Goal: Check status: Check status

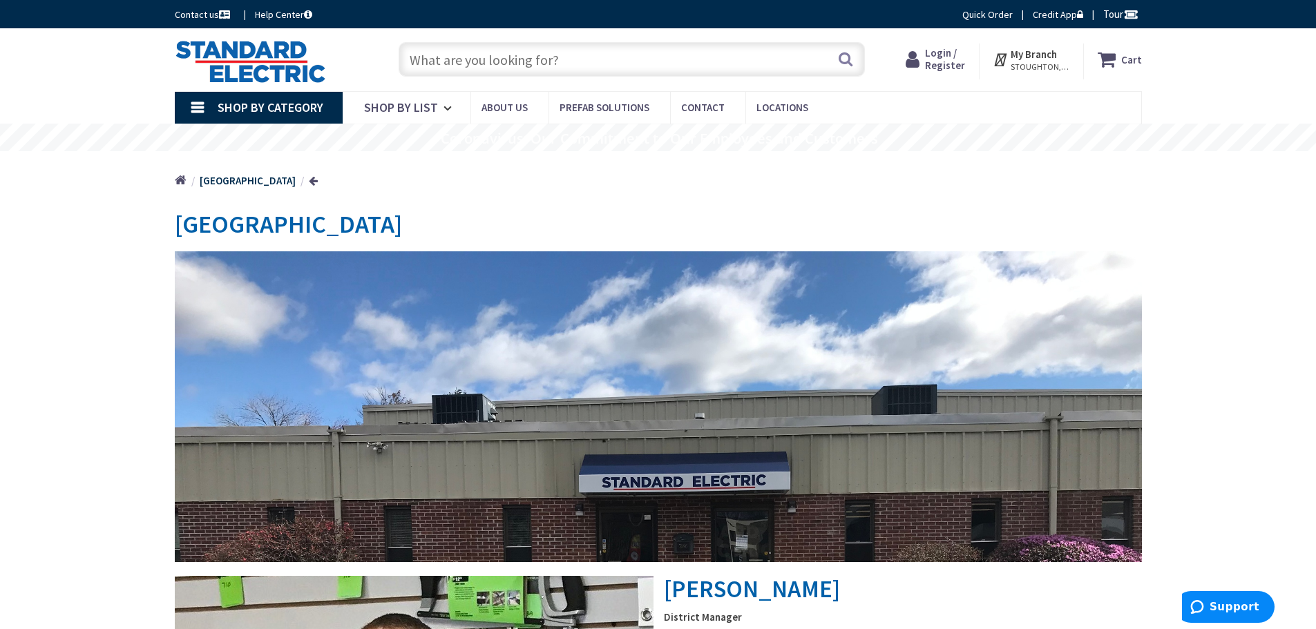
click at [932, 59] on span "Login / Register" at bounding box center [945, 59] width 40 height 26
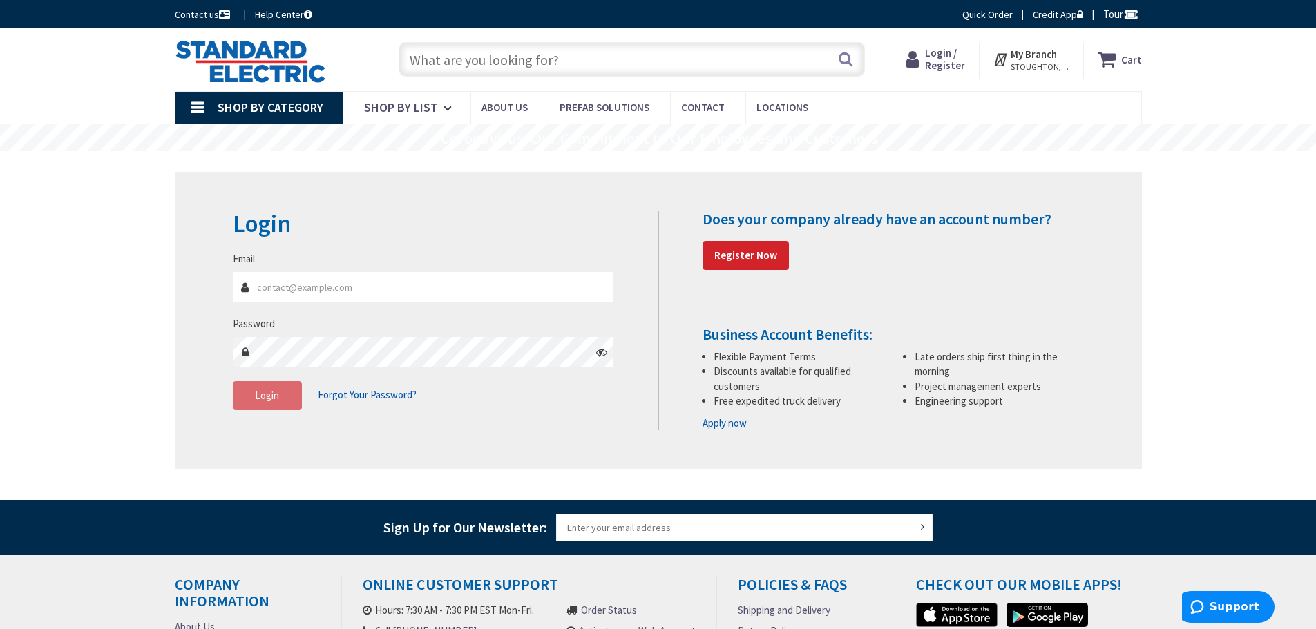
type input "[PERSON_NAME][EMAIL_ADDRESS][DOMAIN_NAME]"
click at [271, 388] on button "Login" at bounding box center [267, 395] width 69 height 29
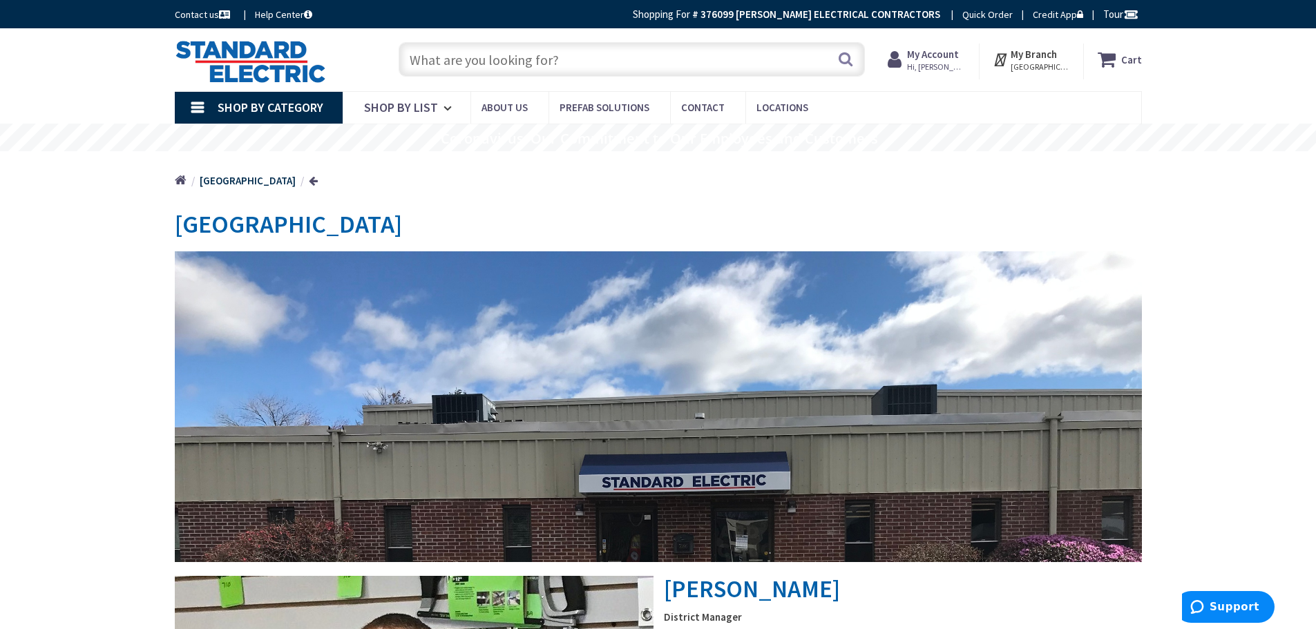
click at [941, 53] on strong "My Account" at bounding box center [933, 54] width 52 height 13
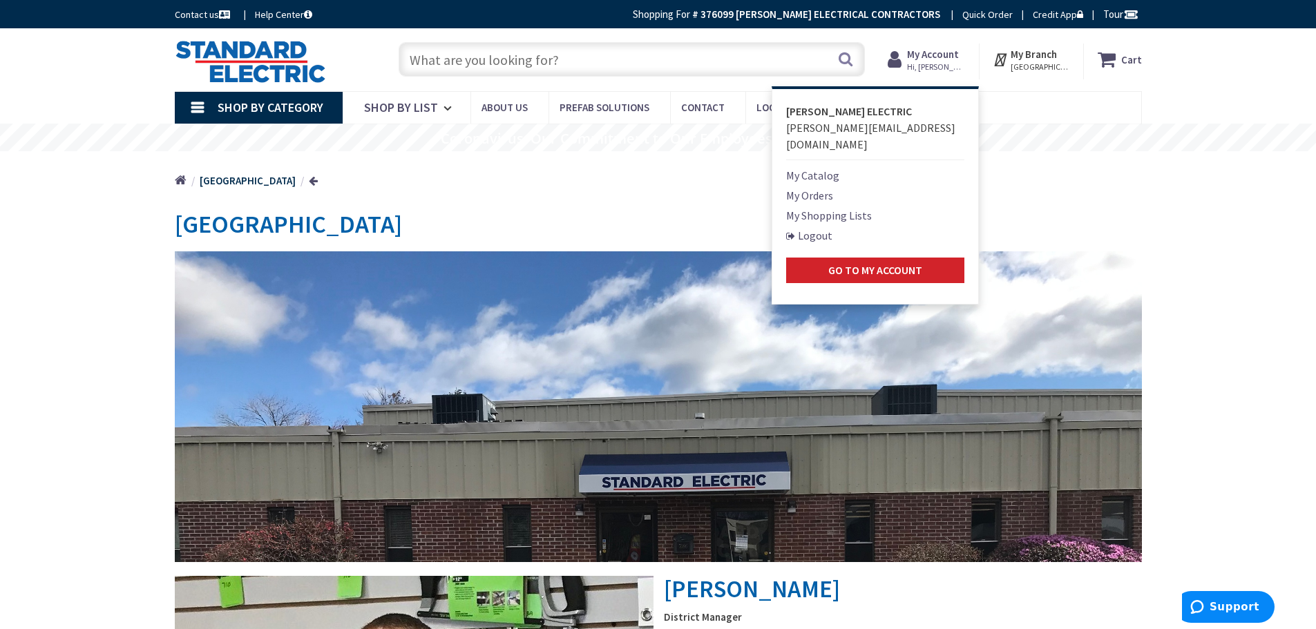
click at [818, 187] on link "My Orders" at bounding box center [809, 195] width 47 height 17
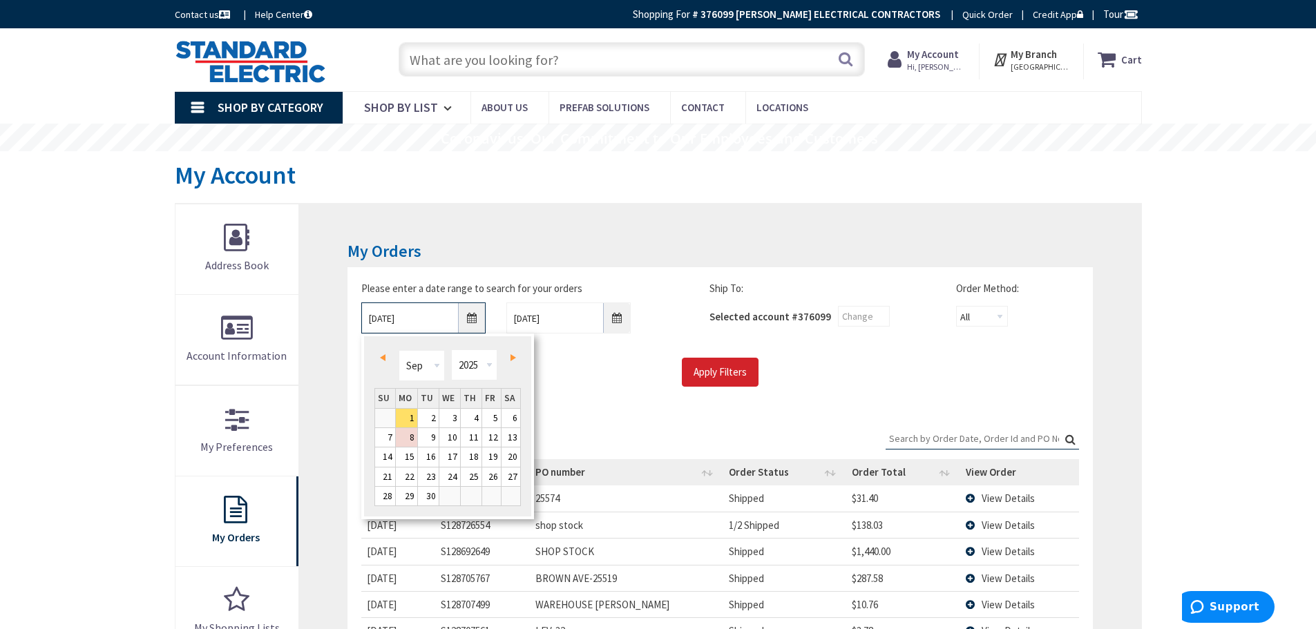
drag, startPoint x: 422, startPoint y: 318, endPoint x: 396, endPoint y: 317, distance: 26.3
click at [396, 317] on input "9/1/2025" at bounding box center [423, 318] width 124 height 31
click at [382, 354] on span "Prev" at bounding box center [383, 357] width 6 height 7
click at [516, 357] on link "Next" at bounding box center [510, 357] width 19 height 19
click at [448, 498] on link "27" at bounding box center [449, 496] width 21 height 19
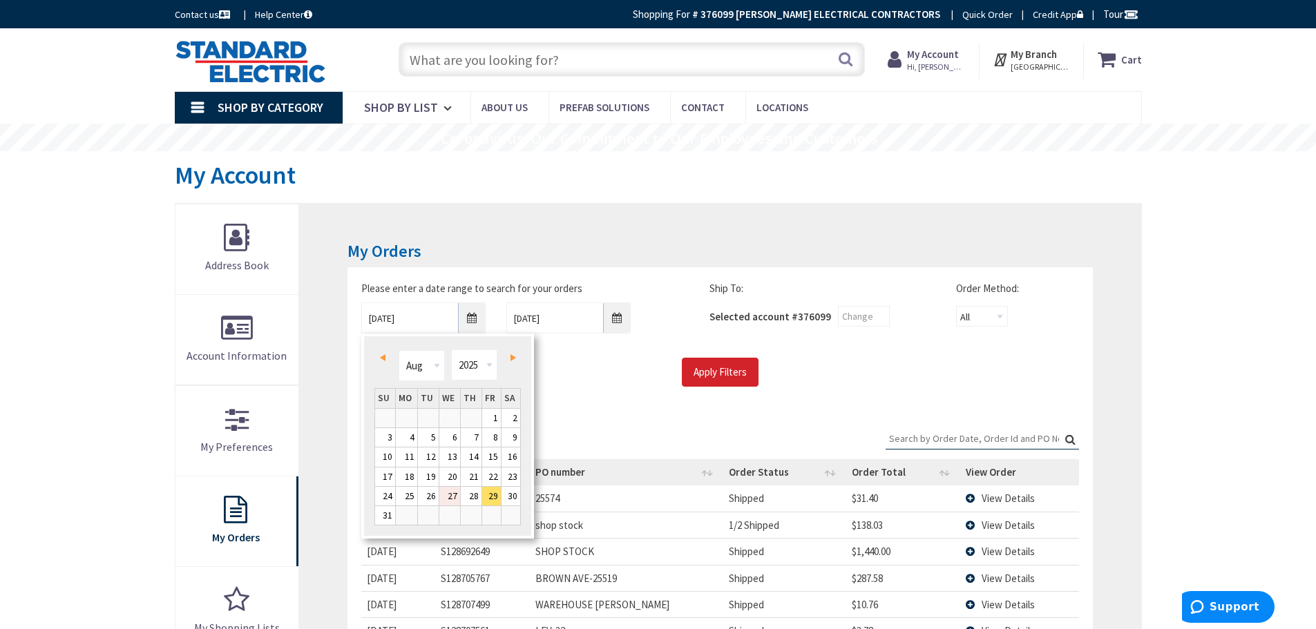
type input "08/27/2025"
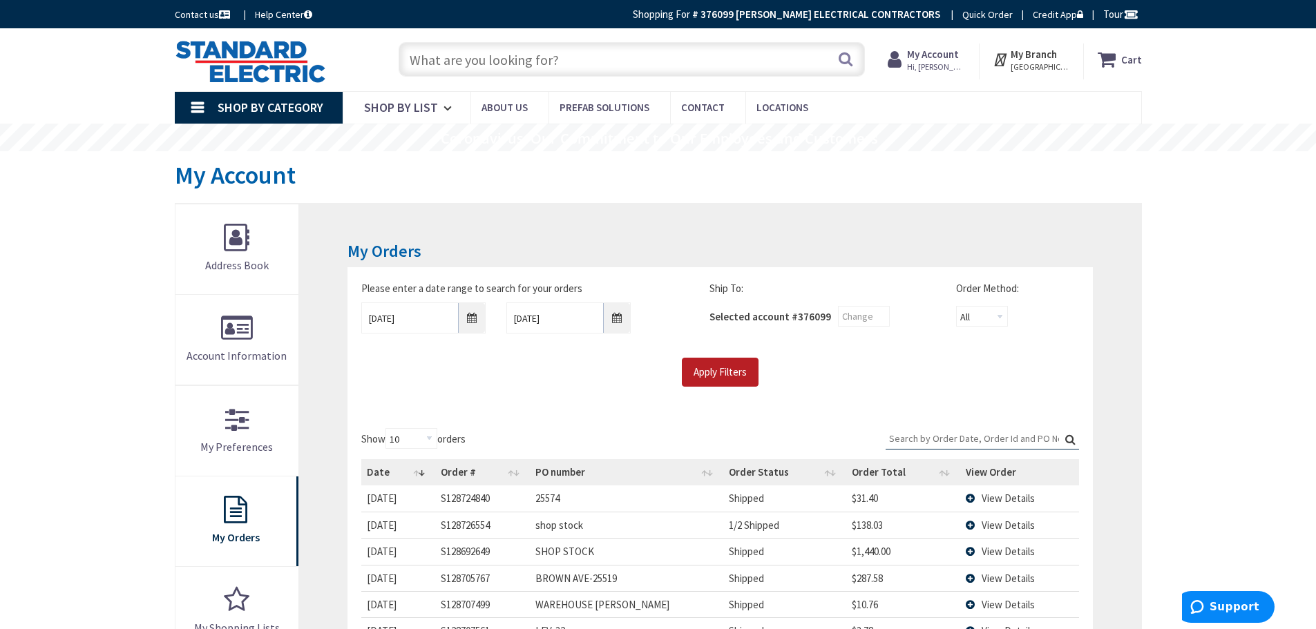
click at [725, 380] on input "Apply Filters" at bounding box center [720, 372] width 77 height 29
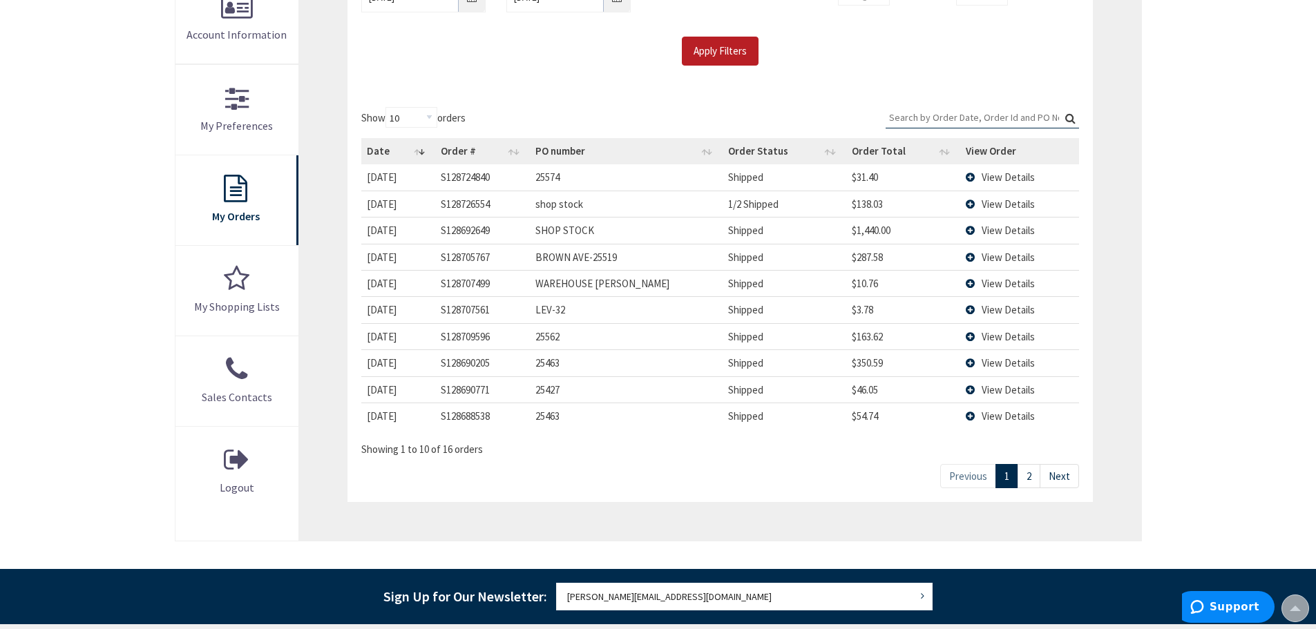
scroll to position [345, 0]
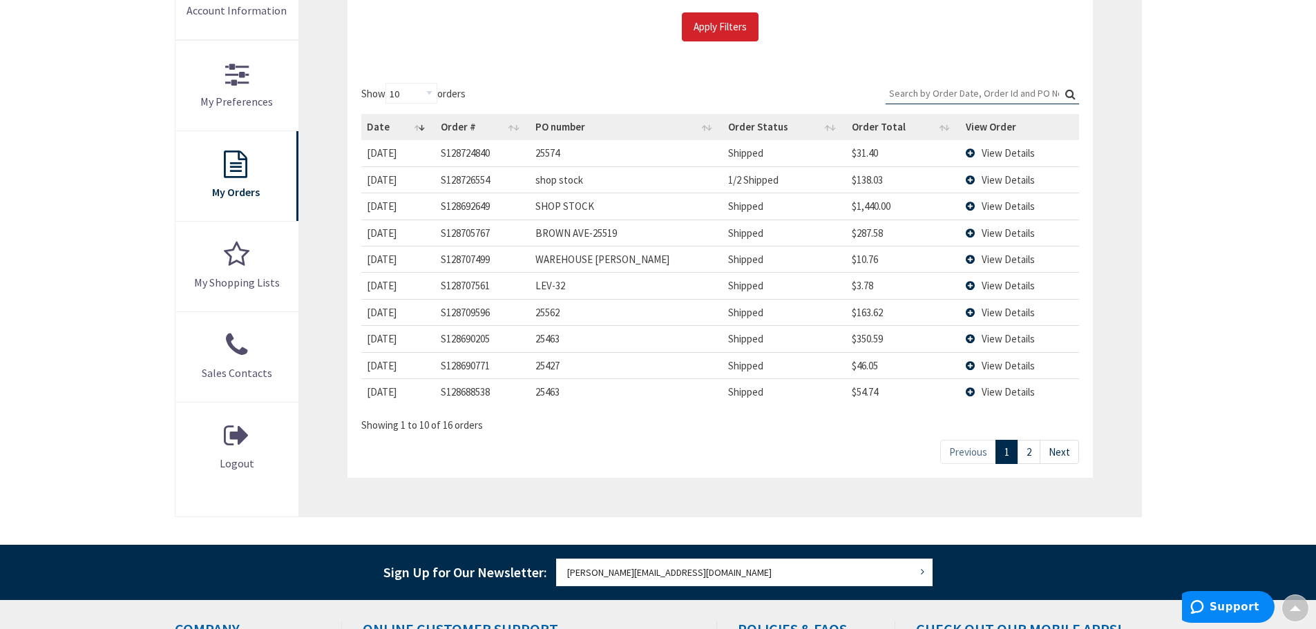
click at [1032, 450] on link "2" at bounding box center [1028, 452] width 23 height 24
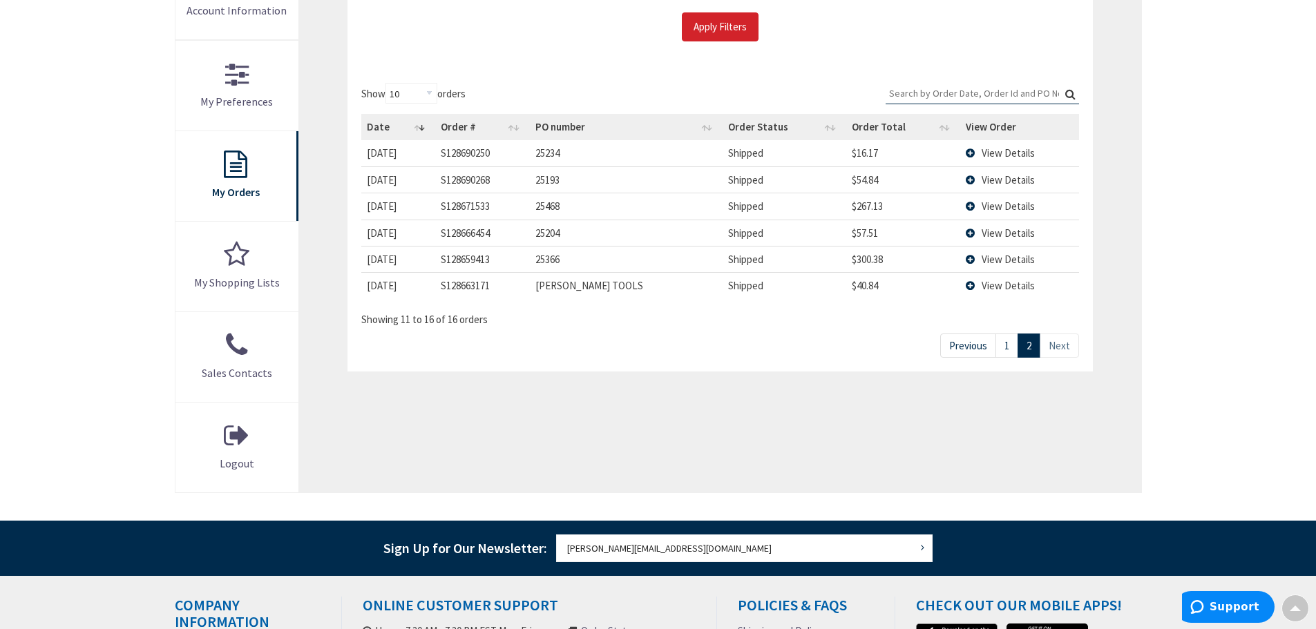
click at [1002, 287] on span "View Details" at bounding box center [1007, 285] width 53 height 13
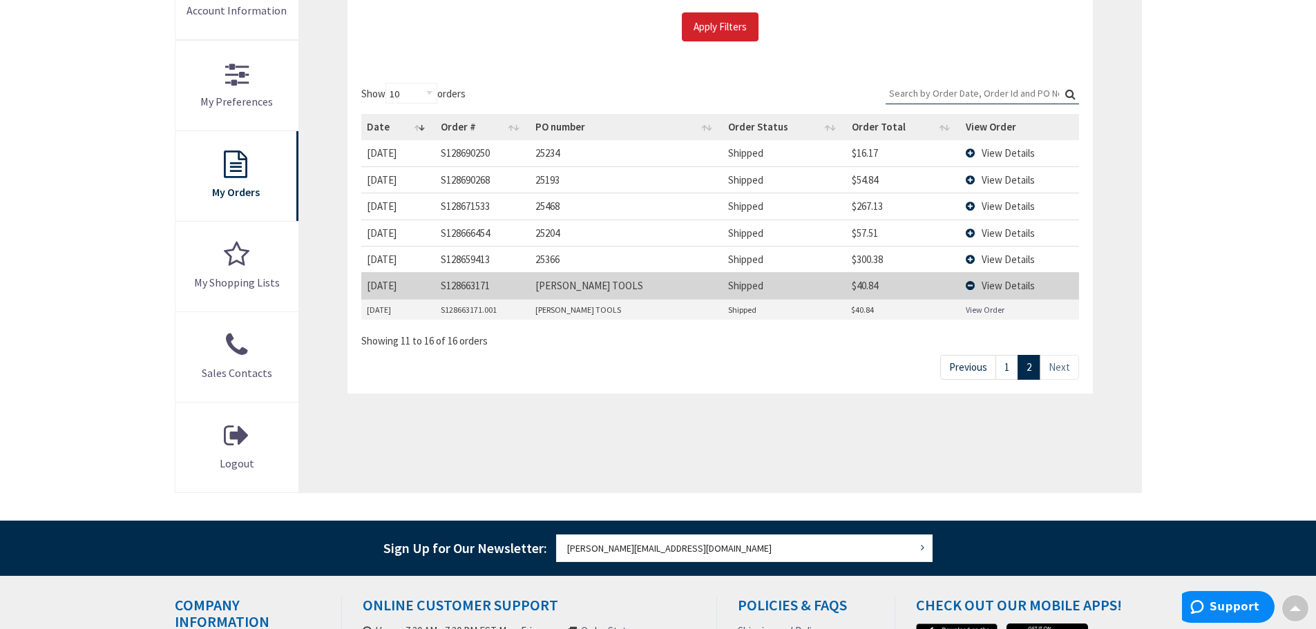
click at [991, 307] on link "View Order" at bounding box center [985, 310] width 39 height 12
click at [984, 260] on span "View Details" at bounding box center [1007, 259] width 53 height 13
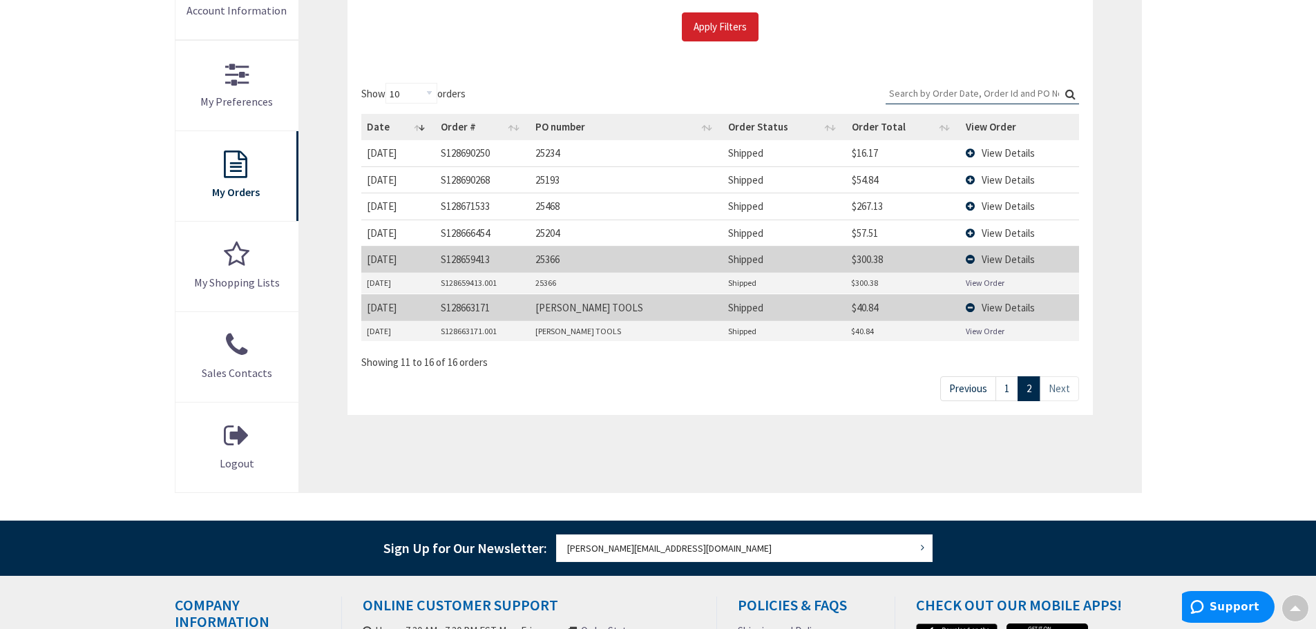
click at [968, 261] on td "View Details" at bounding box center [1019, 259] width 119 height 26
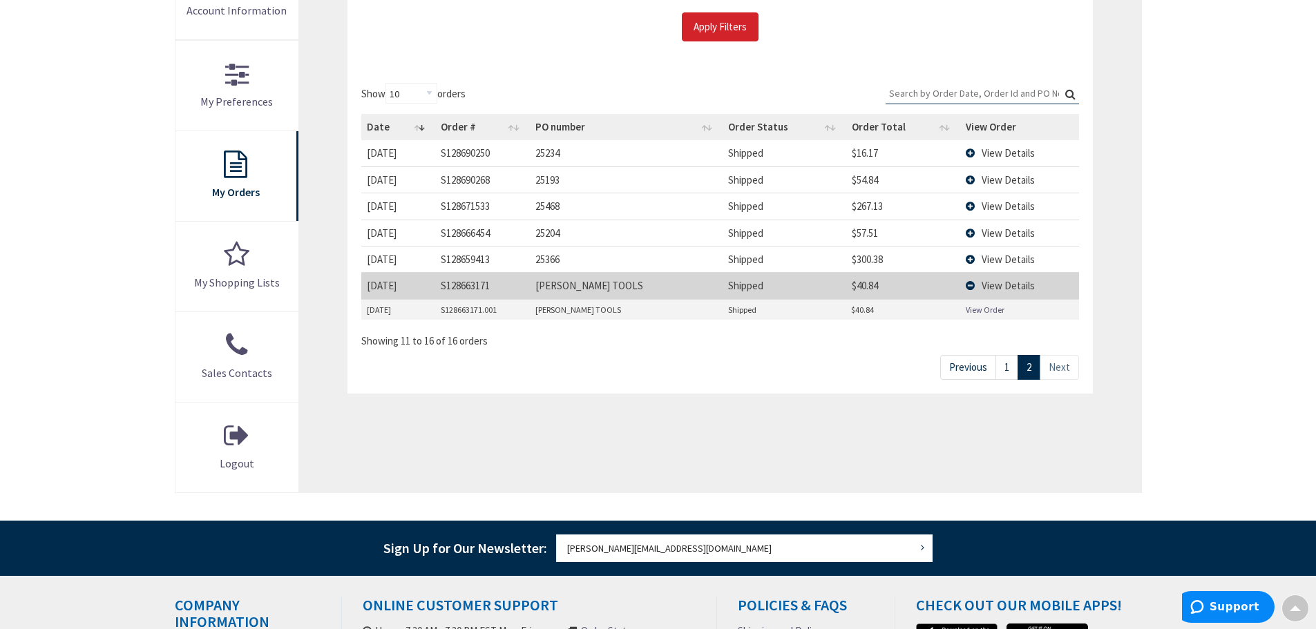
click at [969, 284] on td "View Details" at bounding box center [1019, 285] width 119 height 26
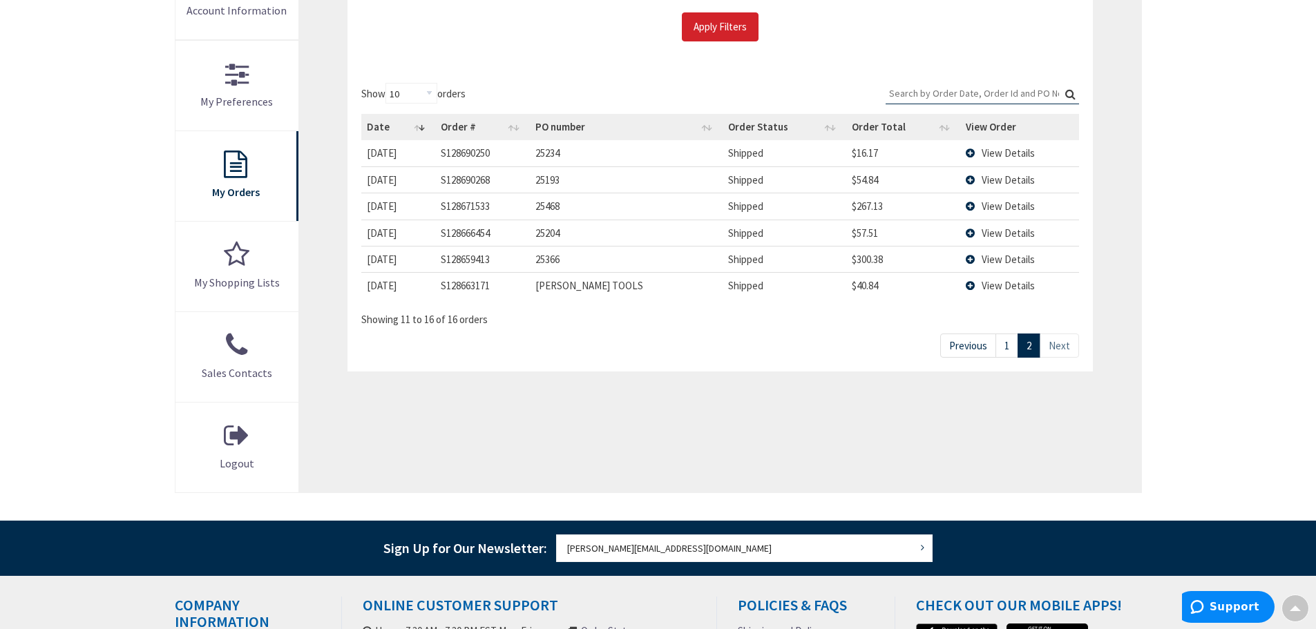
click at [969, 231] on td "View Details" at bounding box center [1019, 233] width 119 height 26
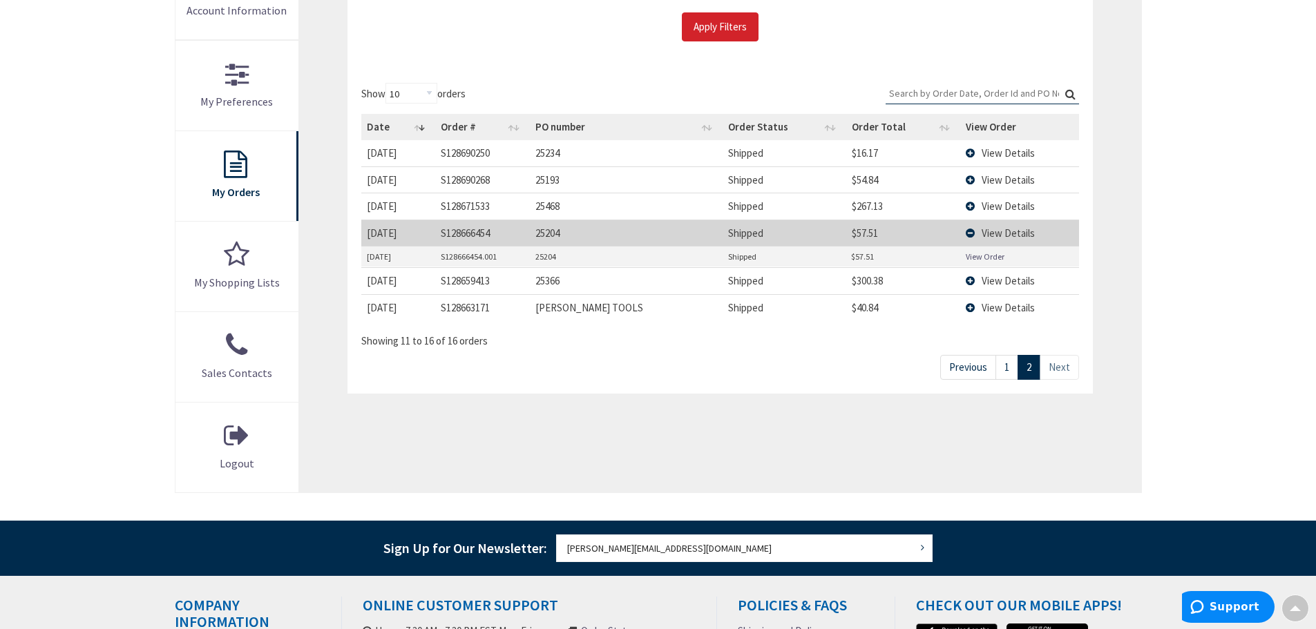
click at [979, 258] on link "View Order" at bounding box center [985, 257] width 39 height 12
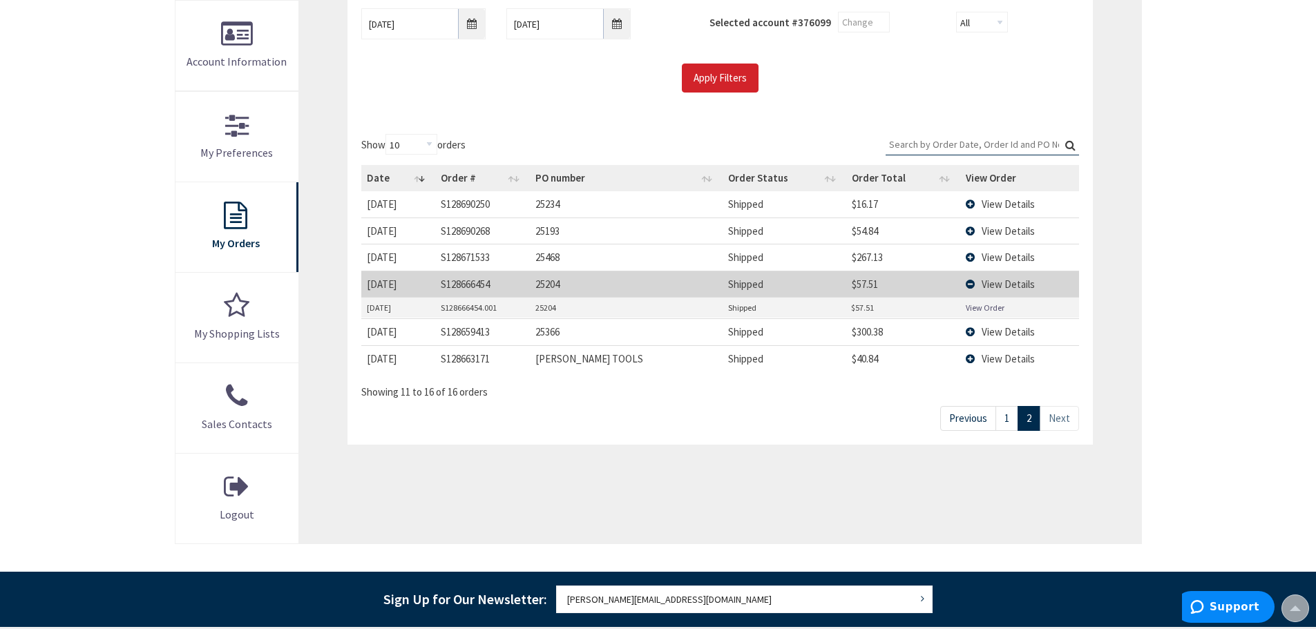
scroll to position [0, 0]
